Goal: Navigation & Orientation: Go to known website

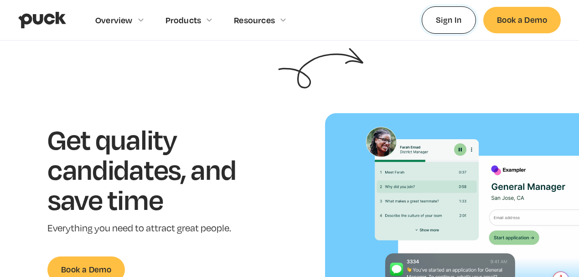
click at [435, 26] on link "Sign In" at bounding box center [449, 19] width 54 height 27
click at [42, 21] on img "home" at bounding box center [42, 19] width 48 height 17
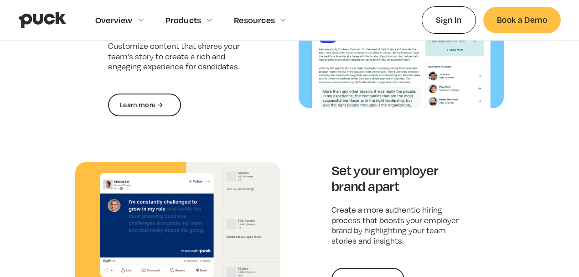
scroll to position [1155, 0]
